Goal: Find specific page/section: Find specific page/section

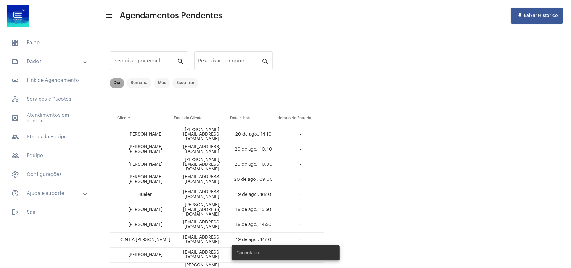
click at [116, 84] on mat-chip "Dia" at bounding box center [117, 83] width 14 height 10
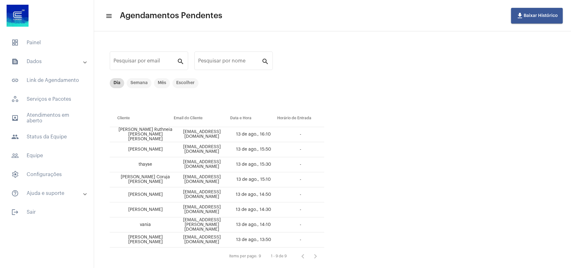
click at [452, 139] on div "Pesquisar por email search Pesquisar por nome search Dia Semana Mês Escolher Cl…" at bounding box center [332, 155] width 477 height 249
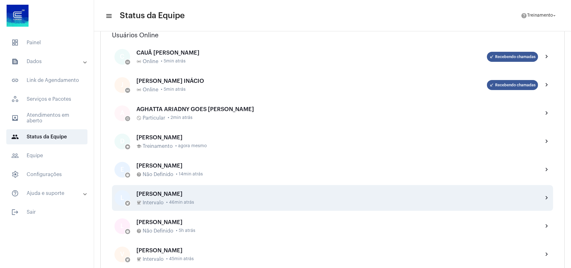
scroll to position [42, 0]
